Goal: Task Accomplishment & Management: Use online tool/utility

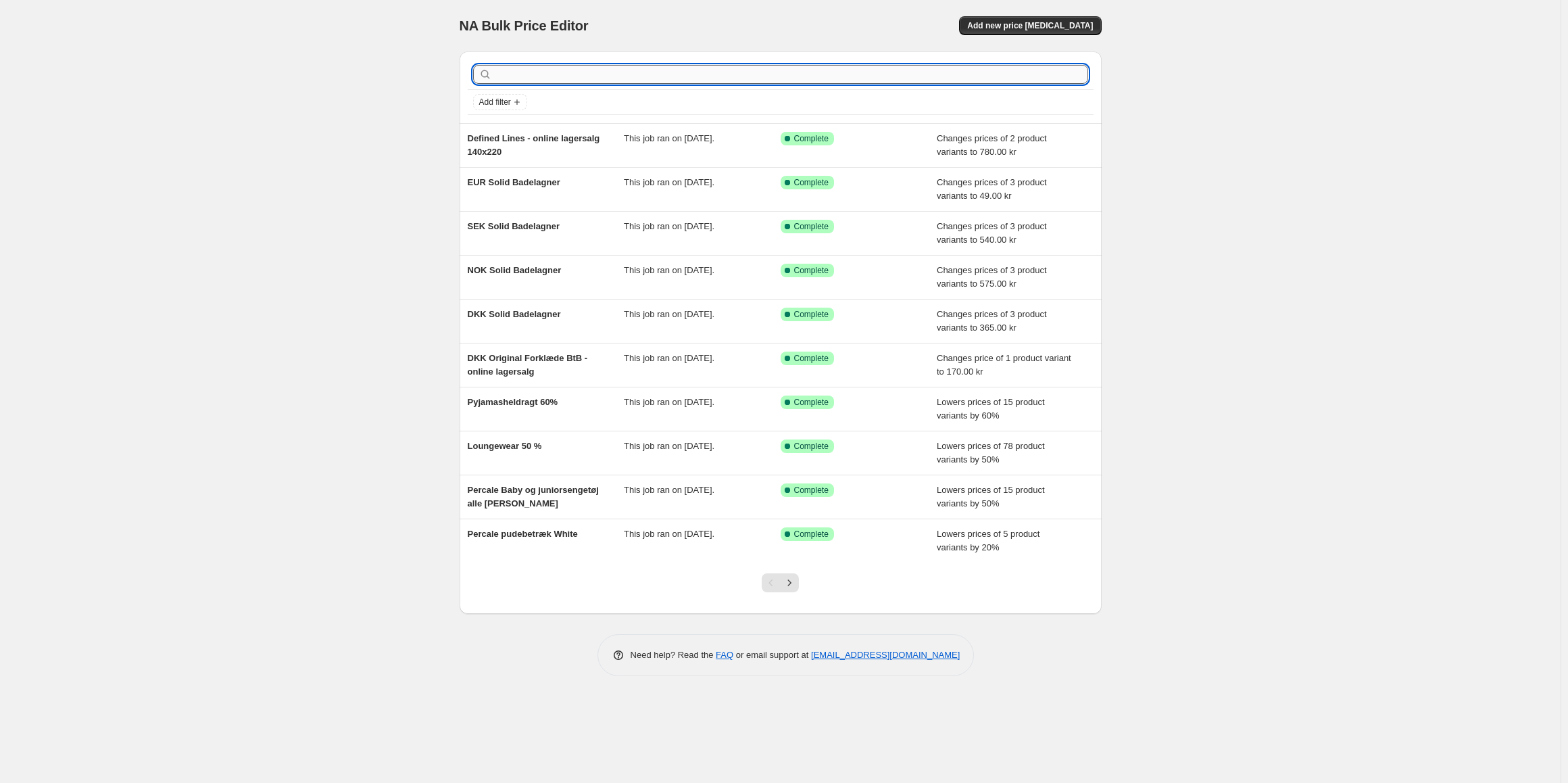
click at [550, 75] on input "text" at bounding box center [791, 75] width 594 height 19
type input "def"
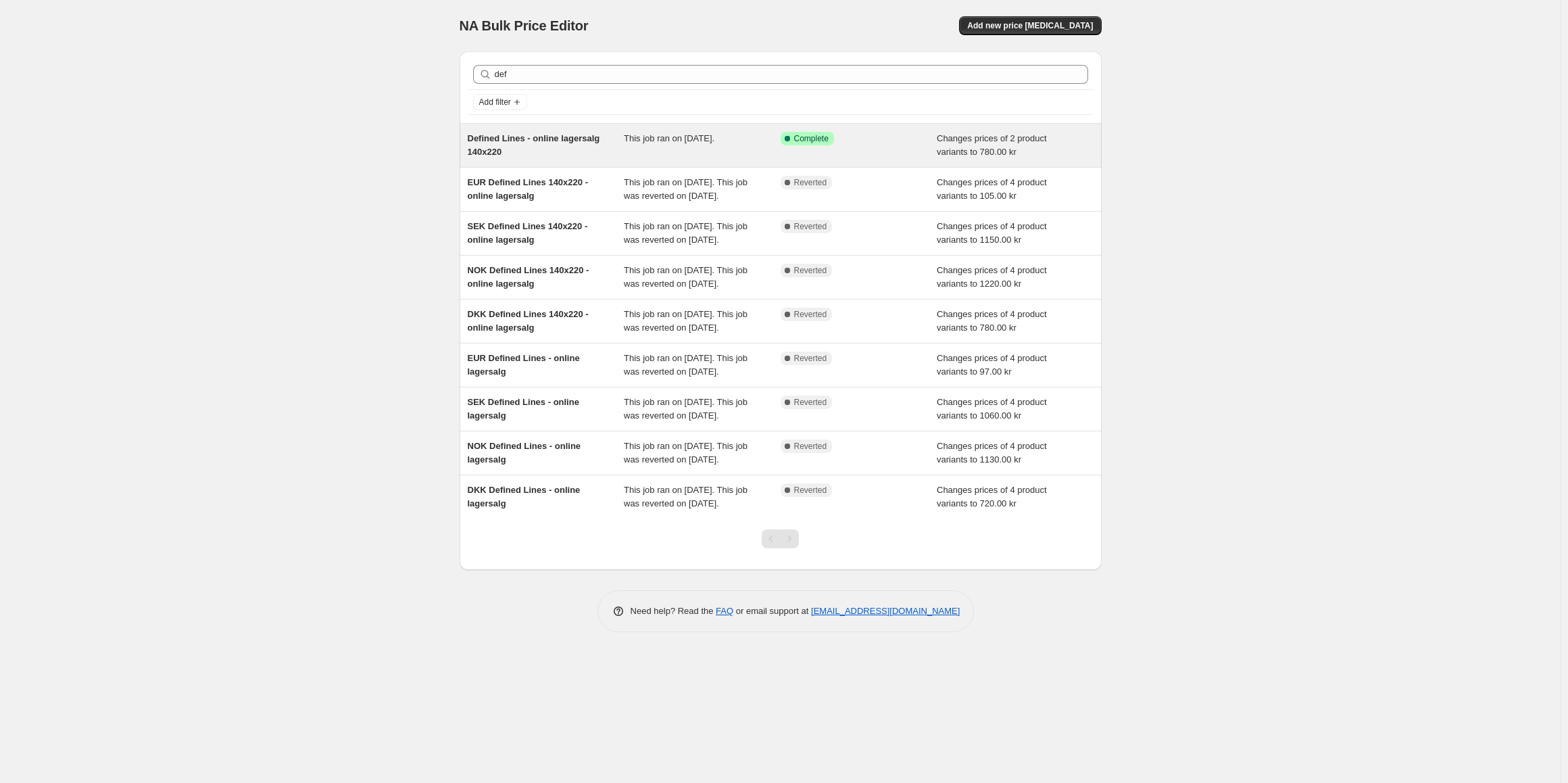
click at [580, 154] on div "Defined Lines - online lagersalg 140x220" at bounding box center [546, 145] width 157 height 27
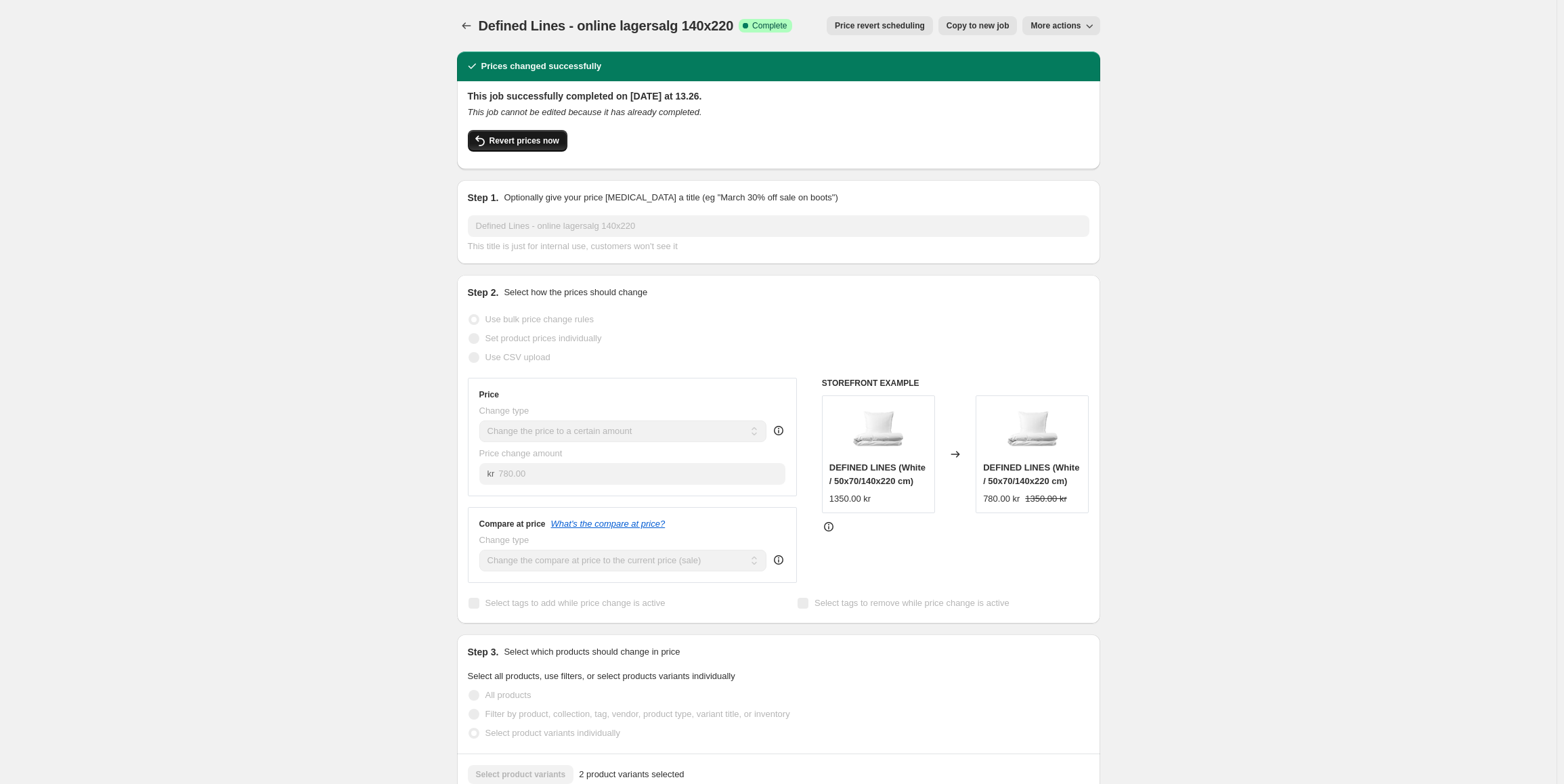
click at [481, 147] on icon "button" at bounding box center [480, 141] width 16 height 16
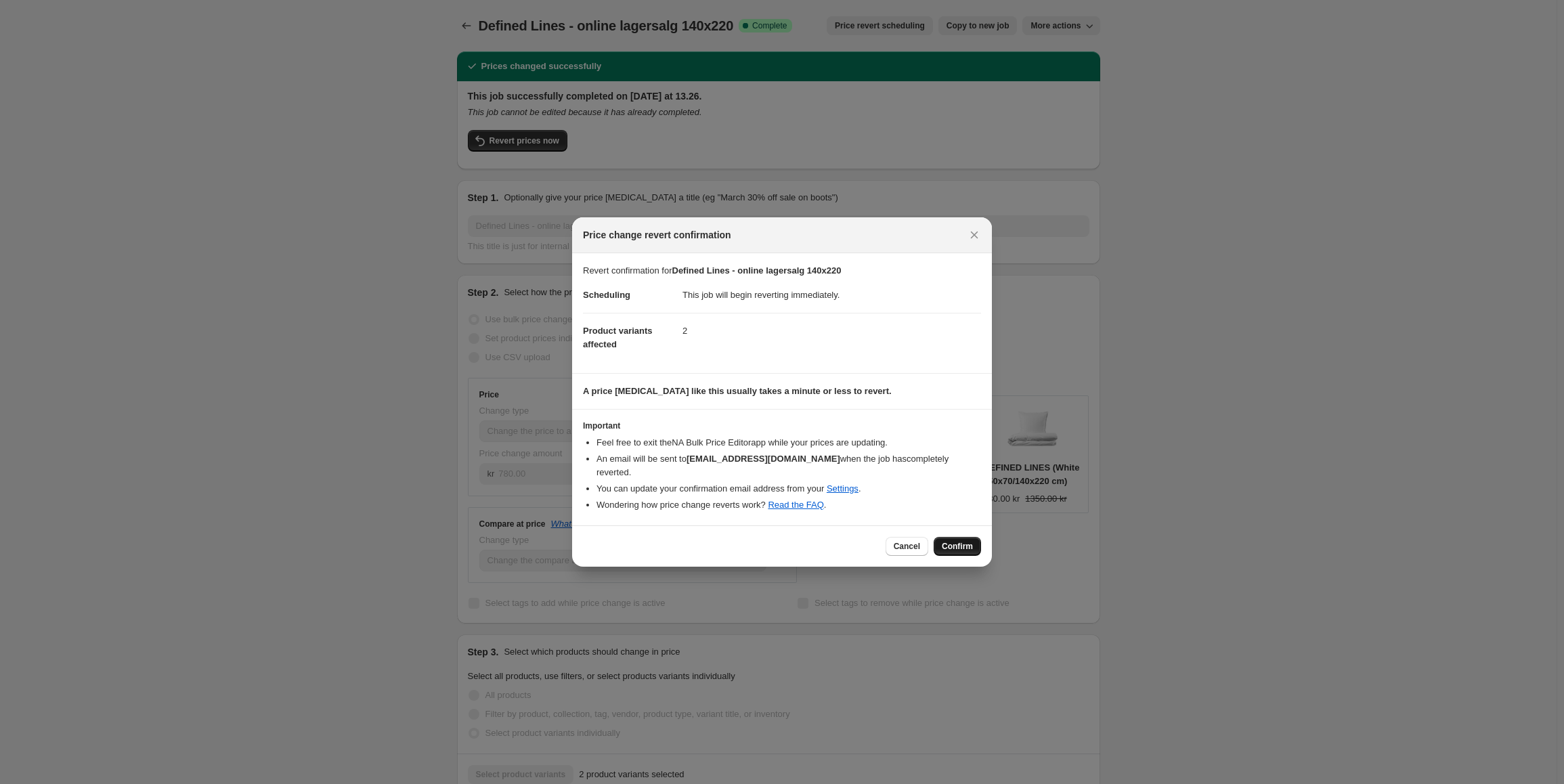
click at [960, 542] on span "Confirm" at bounding box center [957, 546] width 31 height 11
